Goal: Task Accomplishment & Management: Manage account settings

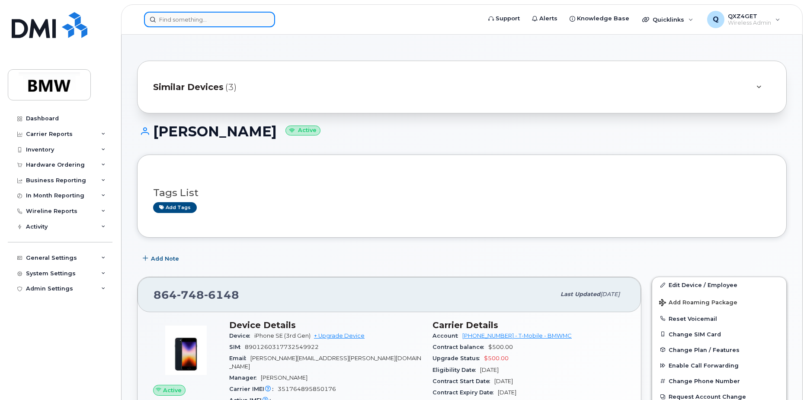
drag, startPoint x: 180, startPoint y: 19, endPoint x: 180, endPoint y: 25, distance: 5.3
click at [181, 21] on input at bounding box center [209, 20] width 131 height 16
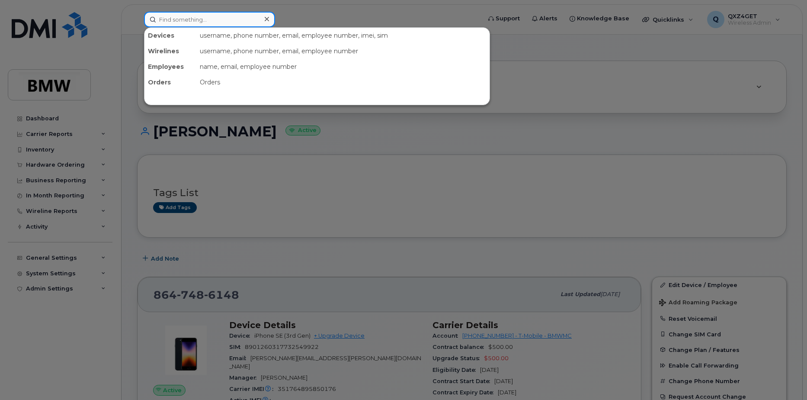
paste input "8643734258"
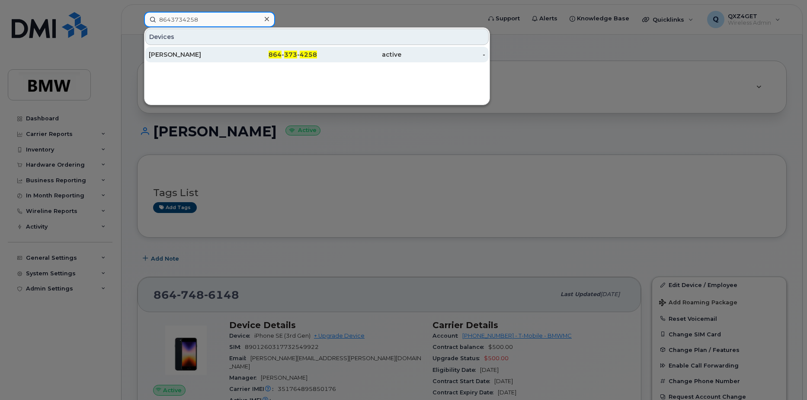
type input "8643734258"
click at [165, 61] on div "Matthew Mccracken" at bounding box center [191, 55] width 84 height 16
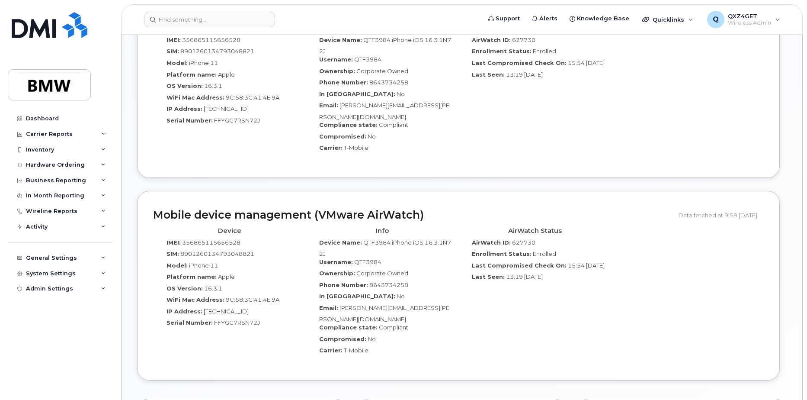
scroll to position [520, 0]
drag, startPoint x: 440, startPoint y: 289, endPoint x: 339, endPoint y: 289, distance: 101.2
click at [339, 303] on div "Email: Mason.Patterson@bmwmc.com" at bounding box center [382, 312] width 140 height 19
copy span "[PERSON_NAME][EMAIL_ADDRESS][PERSON_NAME][DOMAIN_NAME]"
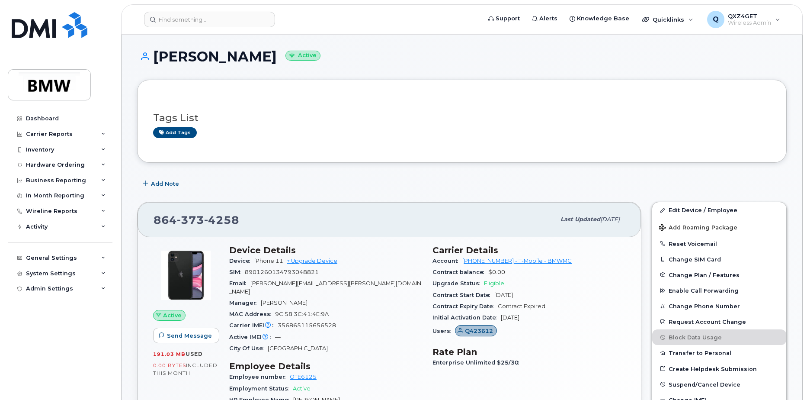
scroll to position [0, 0]
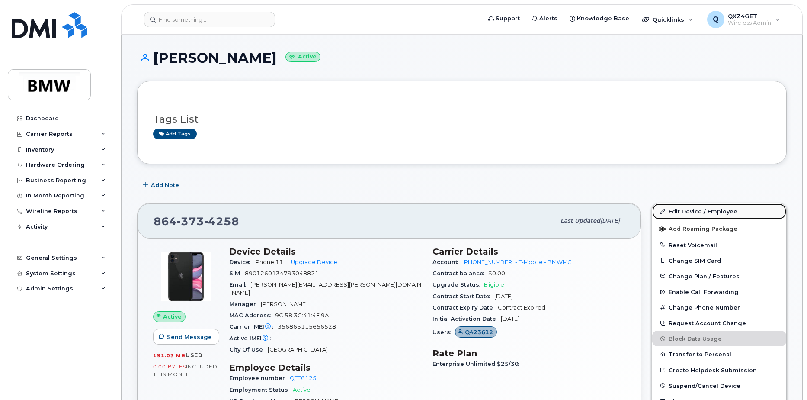
click at [683, 212] on link "Edit Device / Employee" at bounding box center [719, 211] width 134 height 16
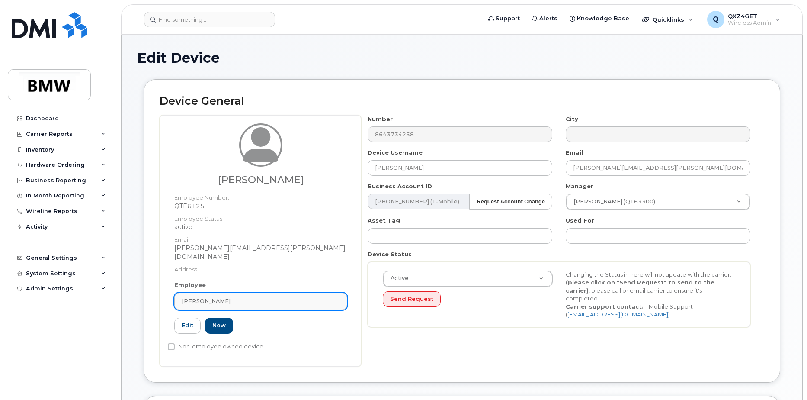
click at [228, 297] on span "[PERSON_NAME]" at bounding box center [206, 301] width 49 height 8
paste input "Mason.Patterson@bmwmc.com"
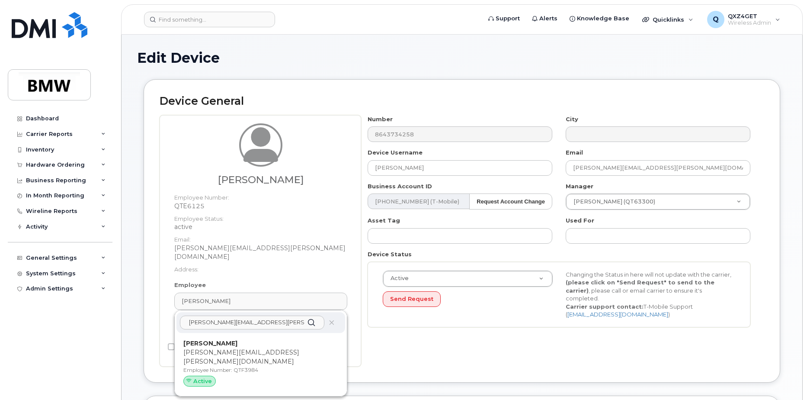
type input "Mason.Patterson@bmwmc.com"
drag, startPoint x: 225, startPoint y: 340, endPoint x: 438, endPoint y: 29, distance: 377.5
click at [225, 348] on p "mason.patterson@bmwmc.com" at bounding box center [260, 357] width 155 height 18
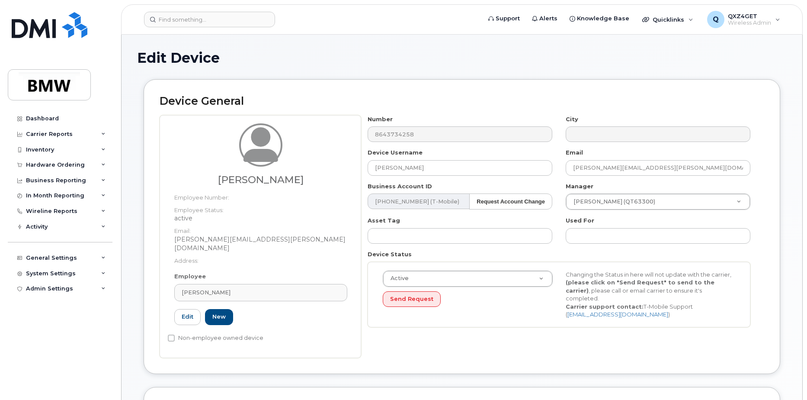
type input "QTF3984"
type input "Mason Patterson"
type input "mason.patterson@bmwmc.com"
type input "14966831"
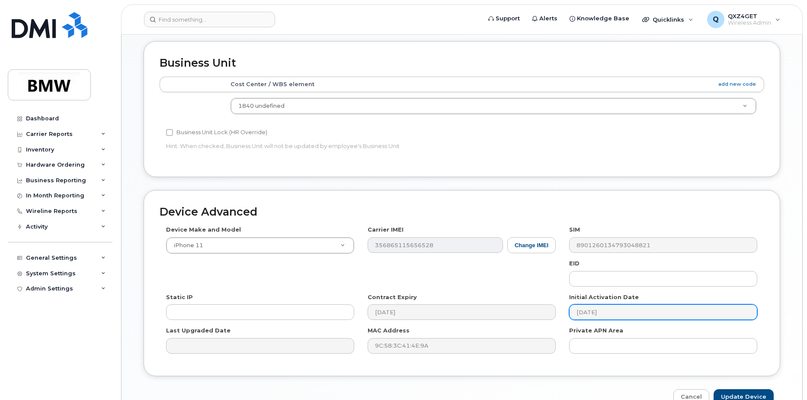
scroll to position [385, 0]
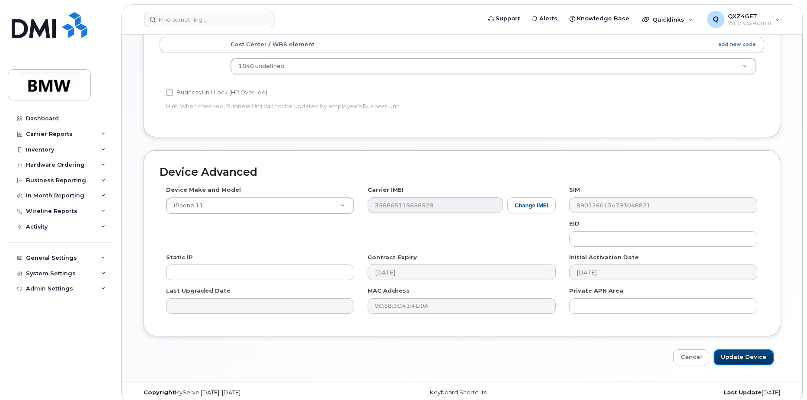
drag, startPoint x: 741, startPoint y: 347, endPoint x: 539, endPoint y: 277, distance: 213.8
click at [741, 349] on input "Update Device" at bounding box center [744, 357] width 60 height 16
type input "Saving..."
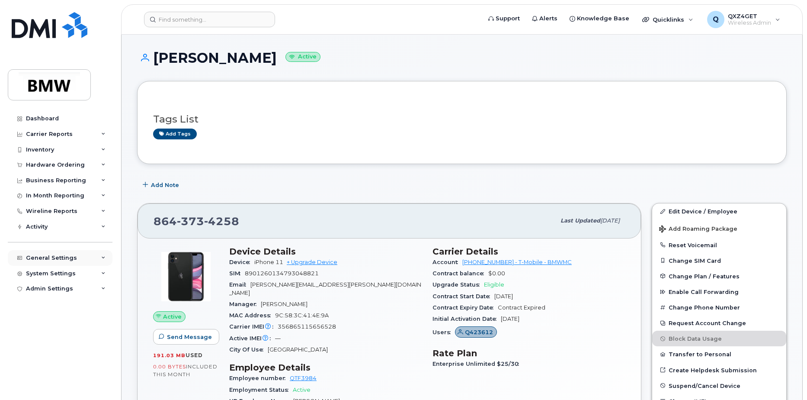
click at [55, 257] on div "General Settings" at bounding box center [51, 257] width 51 height 7
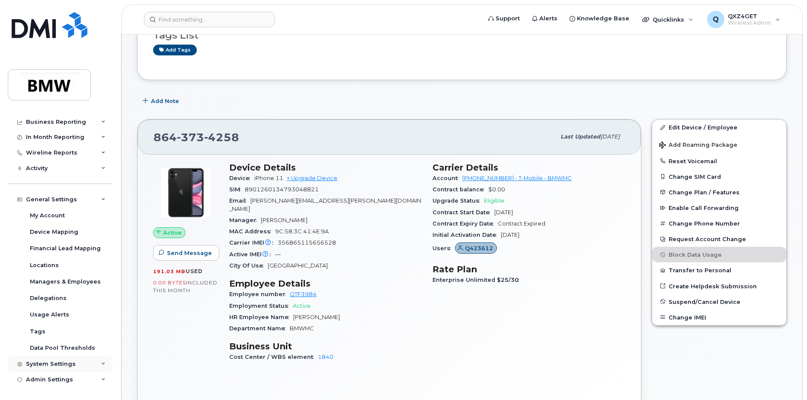
scroll to position [87, 0]
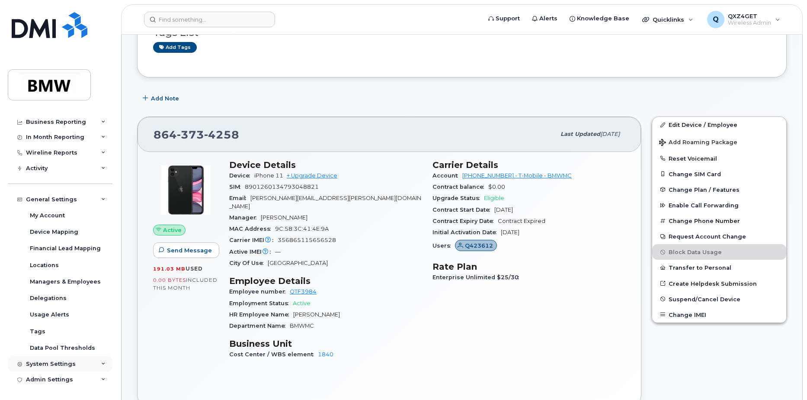
click at [58, 365] on div "System Settings" at bounding box center [51, 363] width 50 height 7
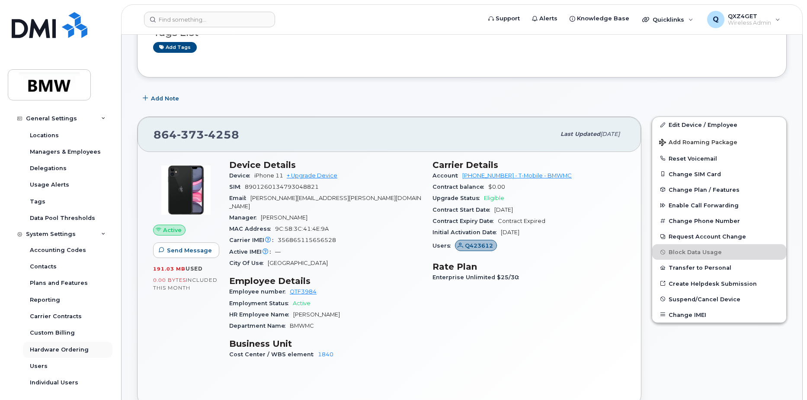
scroll to position [208, 0]
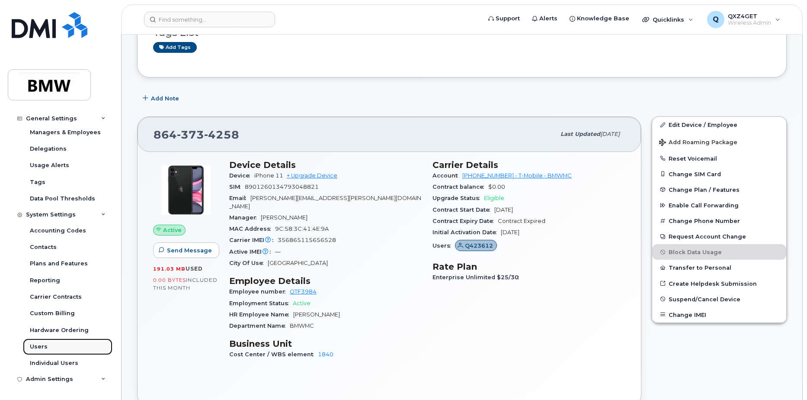
click at [44, 344] on div "Users" at bounding box center [39, 347] width 18 height 8
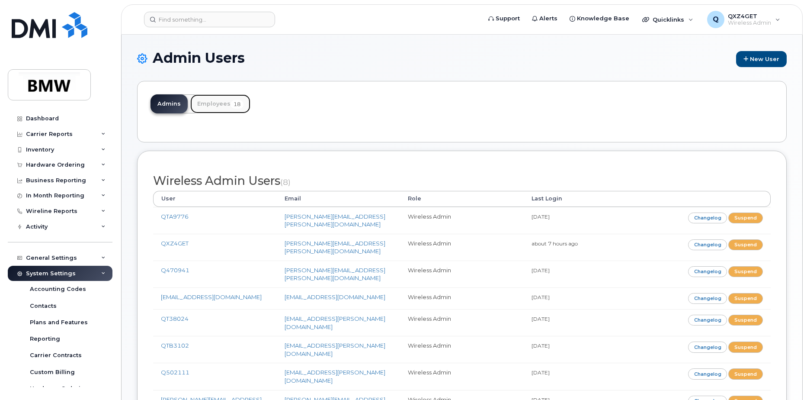
click at [223, 103] on link "Employees 18" at bounding box center [220, 103] width 60 height 19
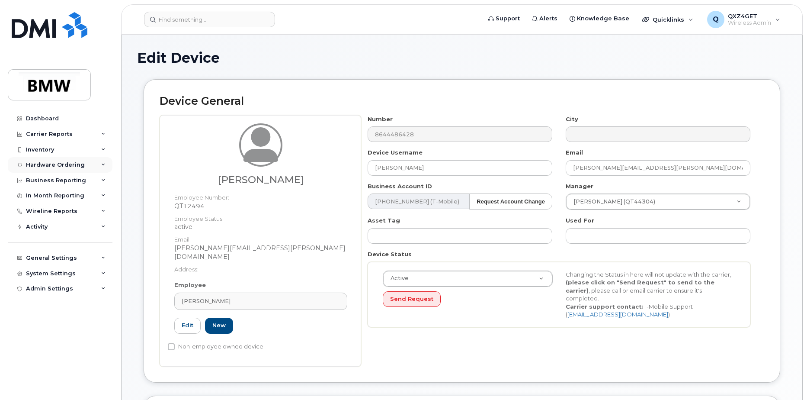
drag, startPoint x: 60, startPoint y: 164, endPoint x: 64, endPoint y: 163, distance: 4.5
click at [61, 163] on div "Hardware Ordering" at bounding box center [55, 164] width 59 height 7
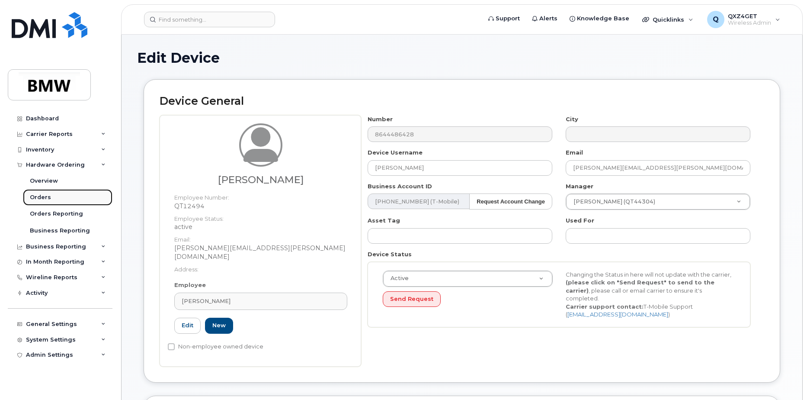
click at [46, 196] on div "Orders" at bounding box center [40, 197] width 21 height 8
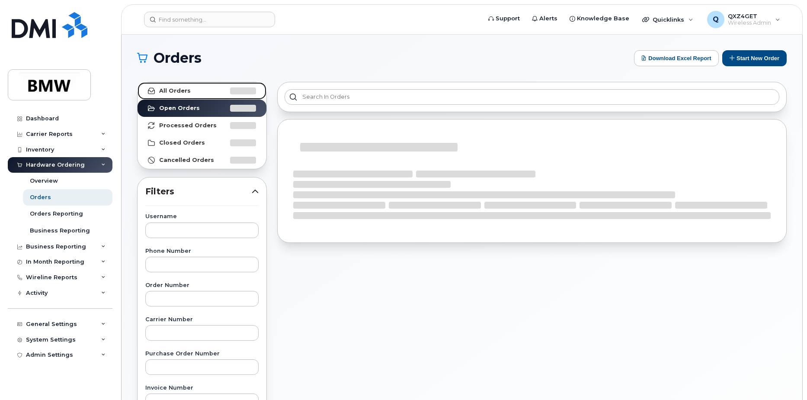
click at [189, 87] on link "All Orders" at bounding box center [202, 90] width 129 height 17
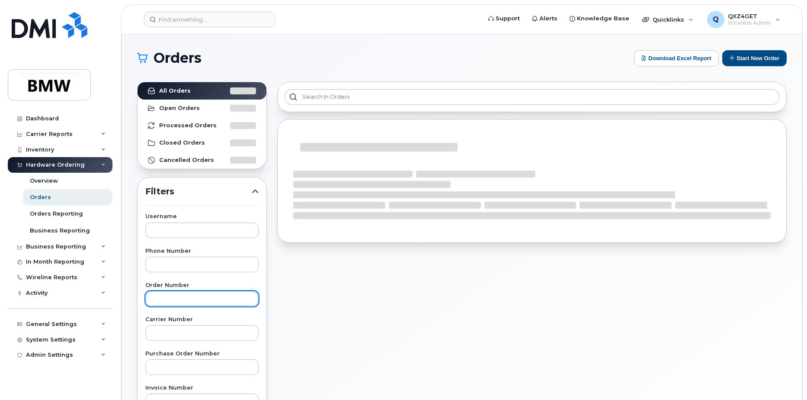
click at [175, 297] on input "text" at bounding box center [201, 299] width 113 height 16
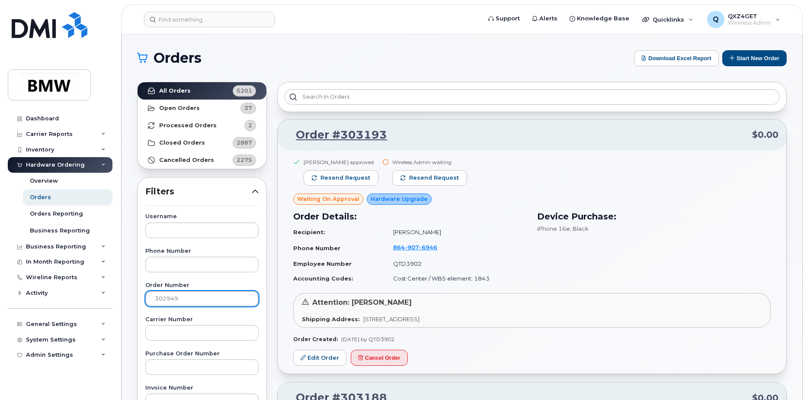
type input "302949"
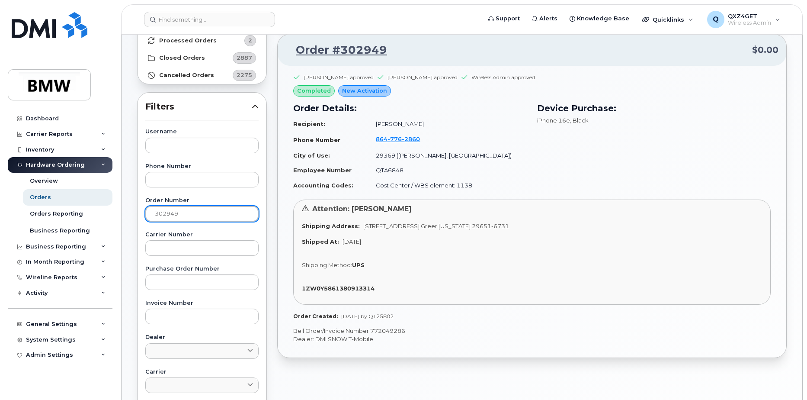
scroll to position [87, 0]
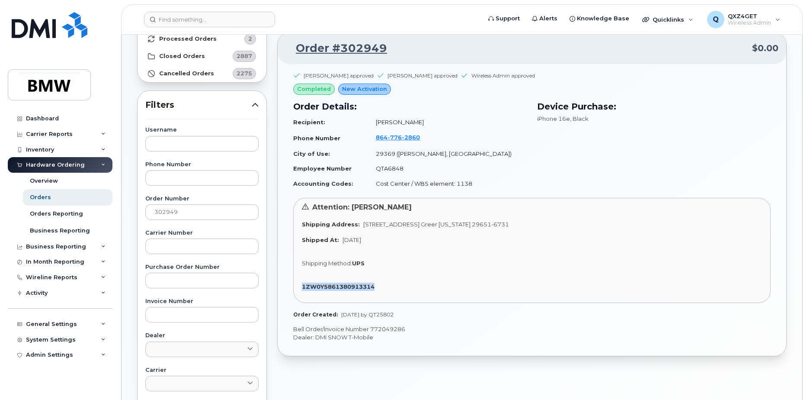
drag, startPoint x: 381, startPoint y: 286, endPoint x: 308, endPoint y: 290, distance: 73.2
click at [296, 292] on div "Attention: [PERSON_NAME] Shipping Address: [STREET_ADDRESS][US_STATE] Shipped A…" at bounding box center [532, 250] width 478 height 105
copy strong "1ZW0Y5861380913314"
click at [195, 21] on input at bounding box center [209, 20] width 131 height 16
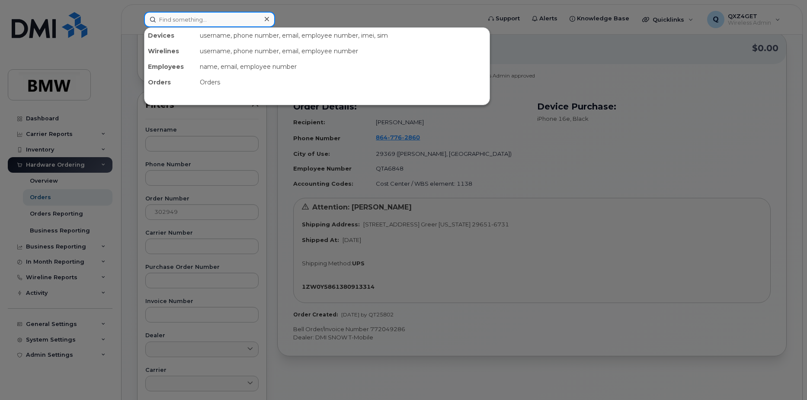
paste input "8647531276"
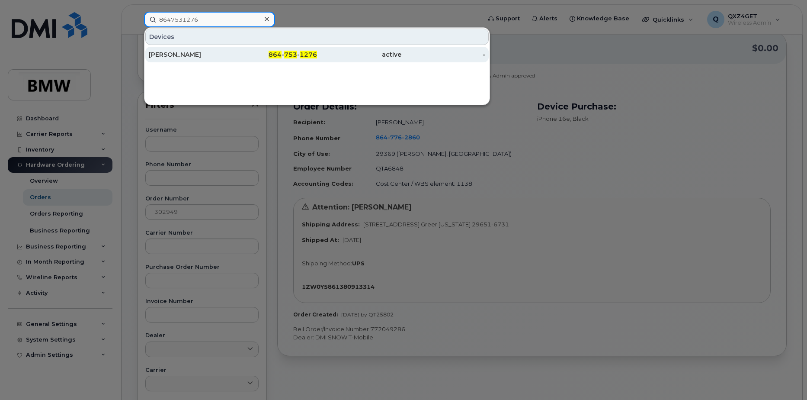
type input "8647531276"
click at [168, 56] on div "[PERSON_NAME]" at bounding box center [191, 54] width 84 height 9
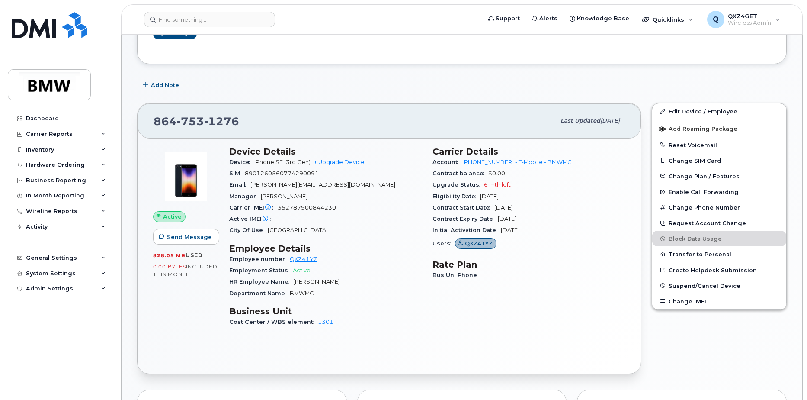
scroll to position [87, 0]
